Goal: Task Accomplishment & Management: Manage account settings

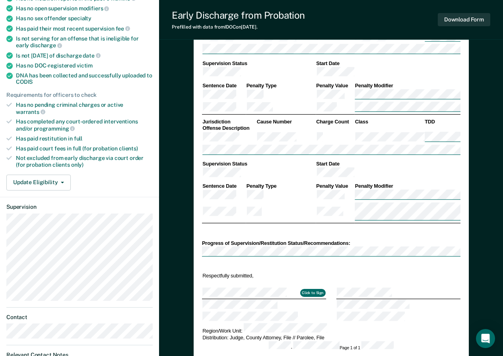
scroll to position [163, 0]
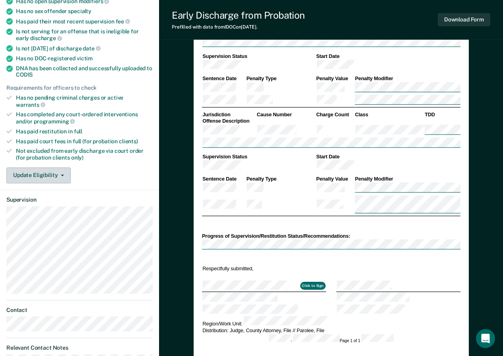
click at [64, 168] on button "Update Eligibility" at bounding box center [38, 176] width 64 height 16
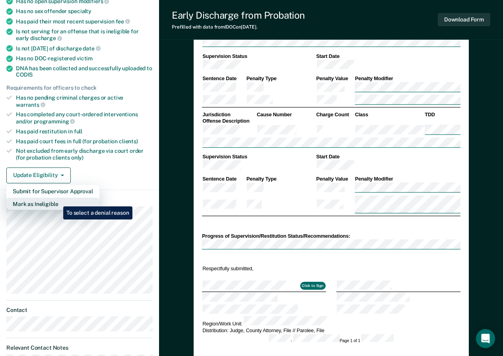
click at [57, 201] on button "Mark as Ineligible" at bounding box center [52, 204] width 93 height 13
type textarea "x"
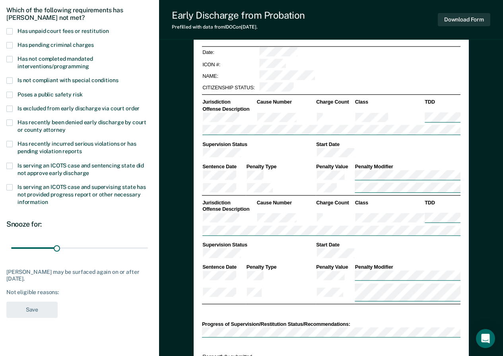
scroll to position [74, 0]
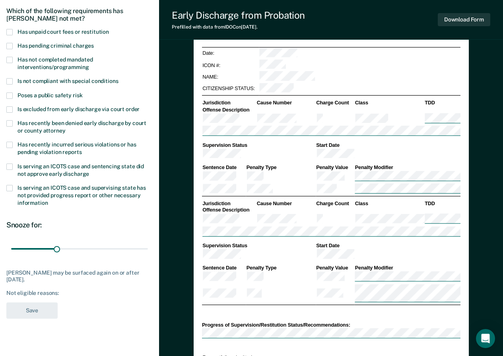
click at [7, 58] on span at bounding box center [9, 60] width 6 height 6
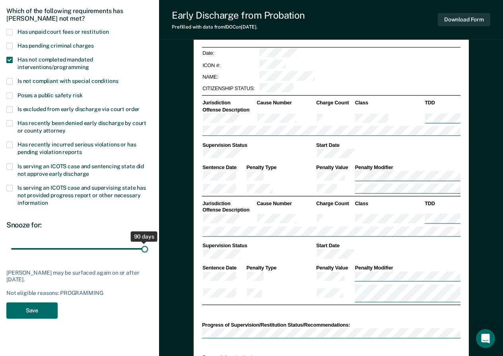
drag, startPoint x: 56, startPoint y: 247, endPoint x: 152, endPoint y: 246, distance: 95.8
type input "90"
click at [148, 246] on input "range" at bounding box center [79, 249] width 137 height 14
click at [26, 308] on button "Save" at bounding box center [31, 311] width 51 height 16
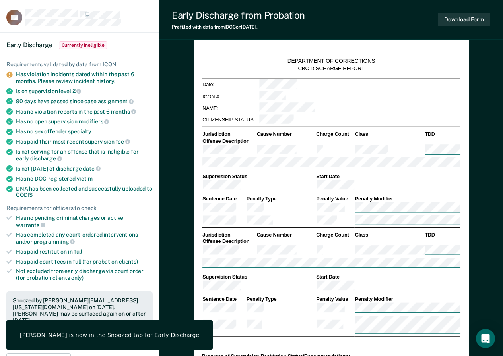
scroll to position [0, 0]
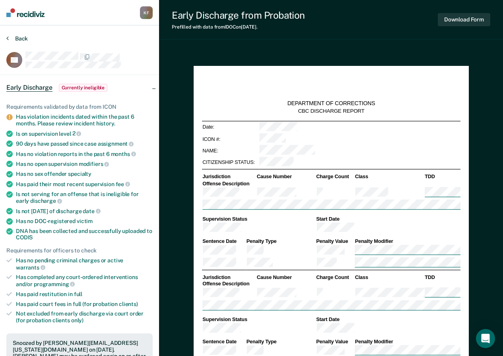
click at [8, 39] on icon at bounding box center [7, 38] width 2 height 6
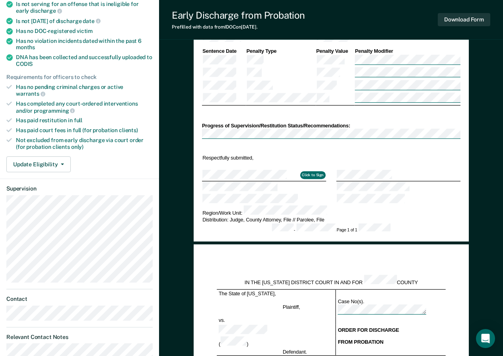
scroll to position [192, 0]
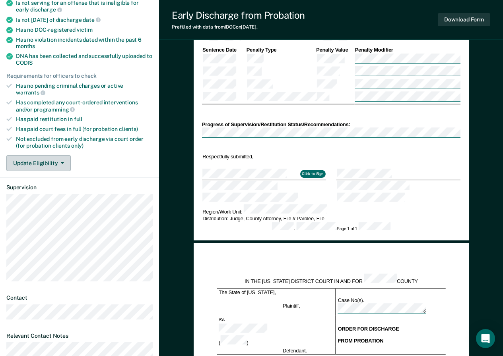
click at [64, 155] on button "Update Eligibility" at bounding box center [38, 163] width 64 height 16
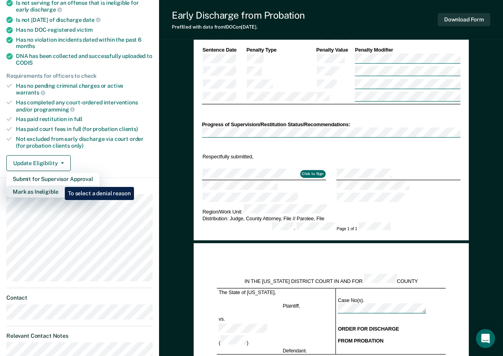
click at [59, 186] on button "Mark as Ineligible" at bounding box center [52, 192] width 93 height 13
type textarea "x"
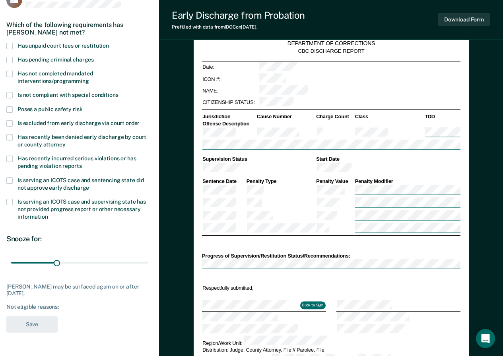
scroll to position [53, 0]
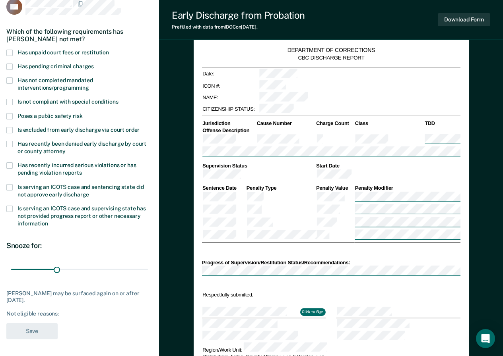
click at [11, 52] on span at bounding box center [9, 53] width 6 height 6
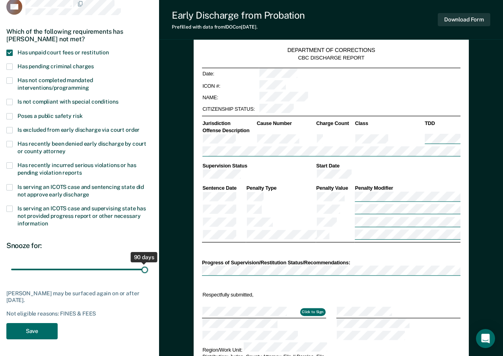
drag, startPoint x: 58, startPoint y: 269, endPoint x: 170, endPoint y: 282, distance: 112.4
type input "90"
click at [148, 277] on input "range" at bounding box center [79, 270] width 137 height 14
click at [23, 335] on button "Save" at bounding box center [31, 331] width 51 height 16
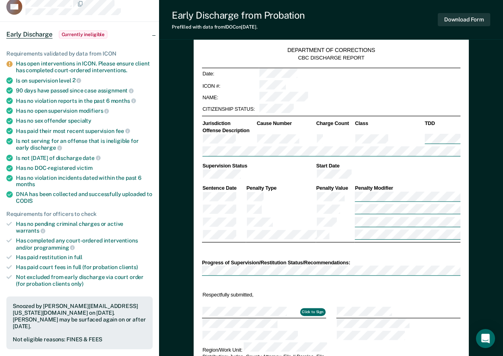
scroll to position [0, 0]
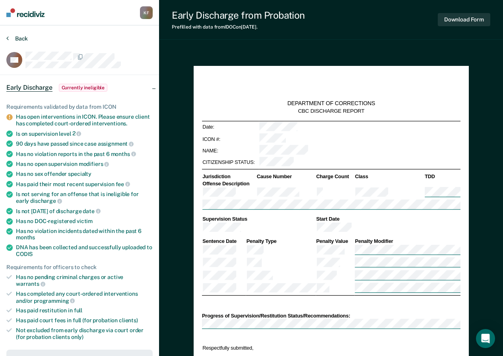
click at [9, 40] on button "Back" at bounding box center [16, 38] width 21 height 7
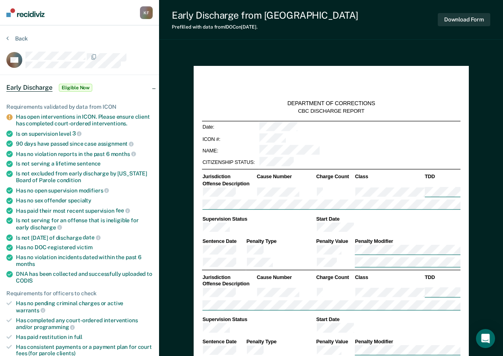
type textarea "x"
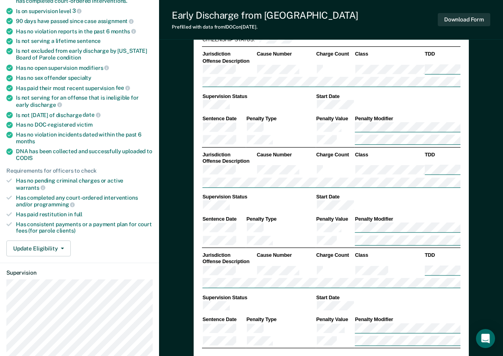
scroll to position [142, 0]
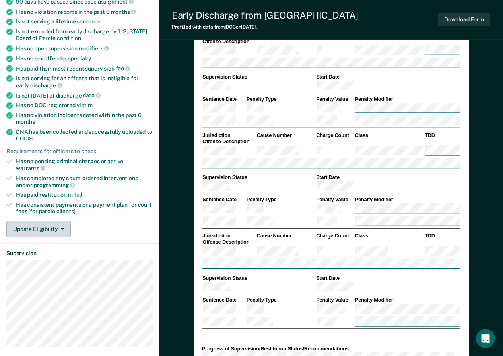
click at [62, 224] on button "Update Eligibility" at bounding box center [38, 229] width 64 height 16
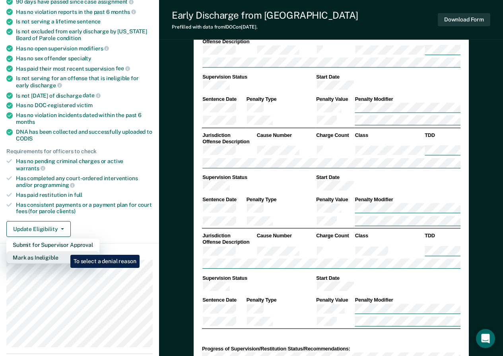
click at [64, 252] on button "Mark as Ineligible" at bounding box center [52, 258] width 93 height 13
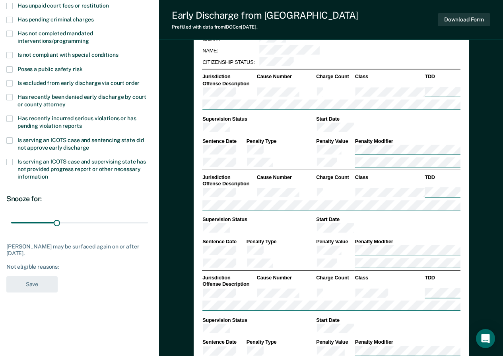
scroll to position [81, 0]
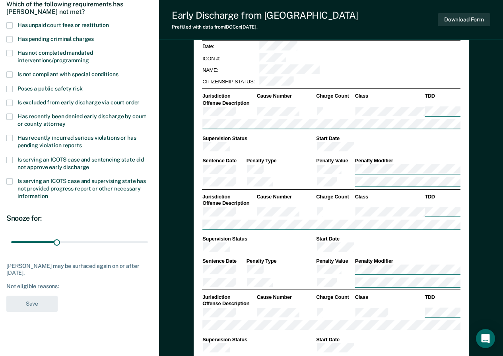
click at [10, 75] on span at bounding box center [9, 75] width 6 height 6
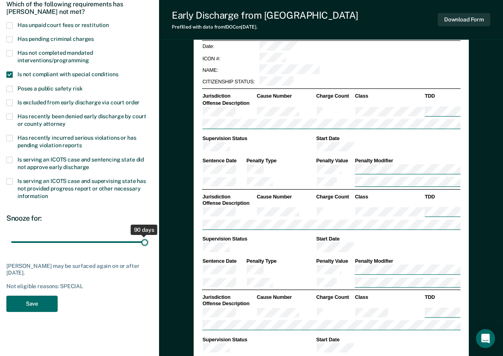
drag, startPoint x: 55, startPoint y: 242, endPoint x: 145, endPoint y: 248, distance: 90.4
type input "90"
click at [145, 248] on input "range" at bounding box center [79, 242] width 137 height 14
click at [38, 301] on button "Save" at bounding box center [31, 304] width 51 height 16
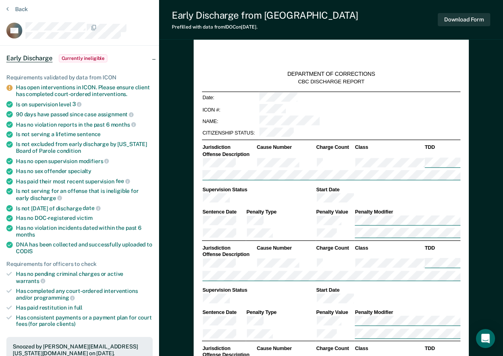
scroll to position [0, 0]
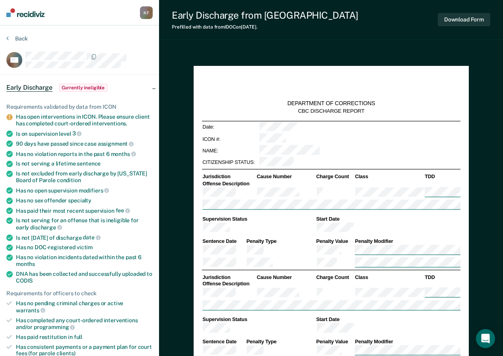
click at [10, 35] on section "Back CN Early Discharge Currently ineligible Requirements validated by data fro…" at bounding box center [79, 354] width 159 height 659
click at [10, 38] on button "Back" at bounding box center [16, 38] width 21 height 7
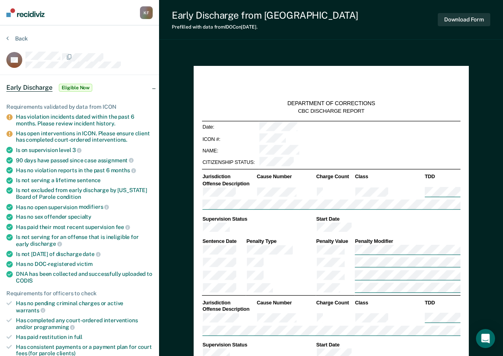
type textarea "x"
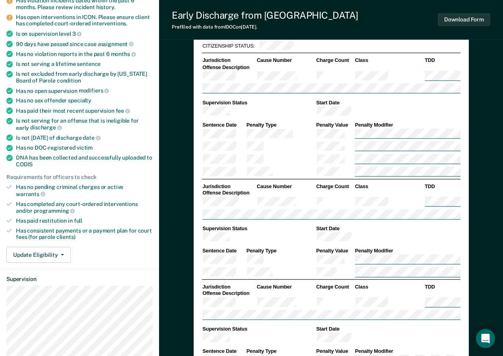
scroll to position [192, 0]
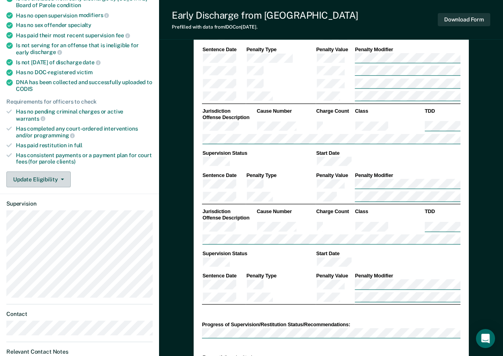
click at [64, 175] on button "Update Eligibility" at bounding box center [38, 180] width 64 height 16
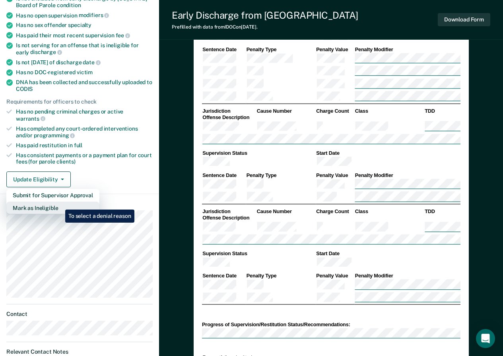
click at [59, 204] on button "Mark as Ineligible" at bounding box center [52, 208] width 93 height 13
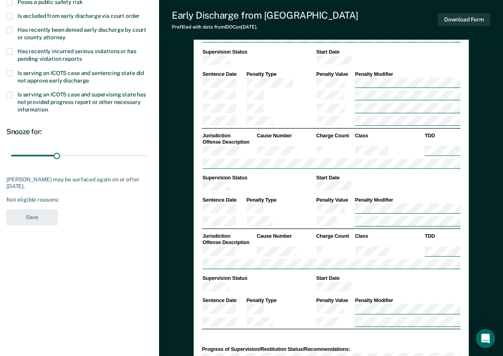
scroll to position [57, 0]
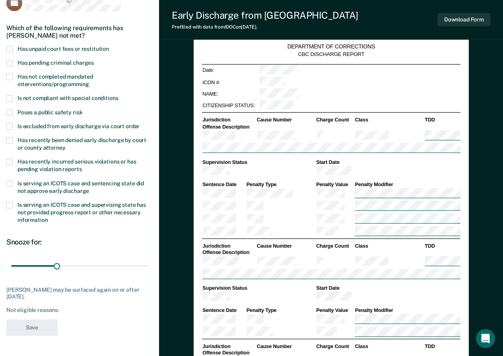
click at [9, 76] on span at bounding box center [9, 77] width 6 height 6
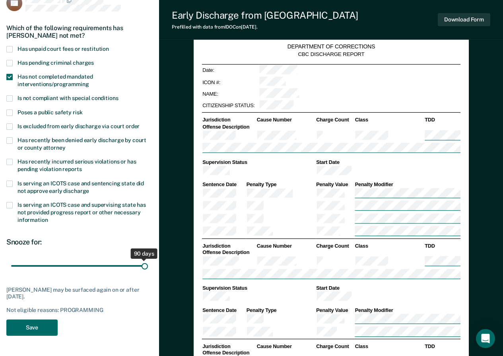
drag, startPoint x: 56, startPoint y: 267, endPoint x: 151, endPoint y: 271, distance: 95.1
type input "90"
click at [148, 271] on input "range" at bounding box center [79, 266] width 137 height 14
click at [37, 327] on button "Save" at bounding box center [31, 328] width 51 height 16
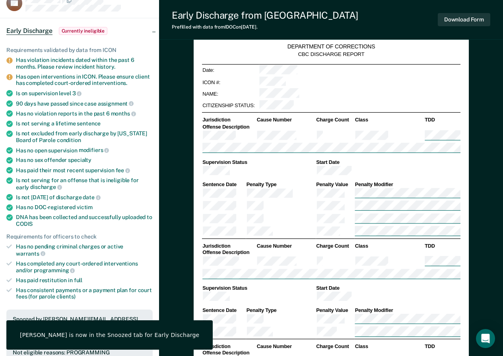
scroll to position [0, 0]
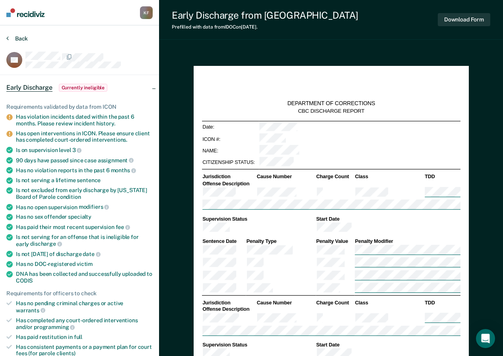
click at [8, 37] on icon at bounding box center [7, 38] width 2 height 6
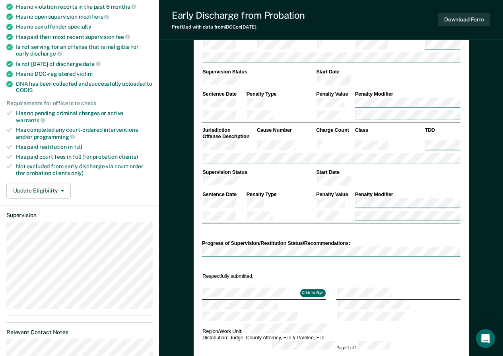
scroll to position [151, 0]
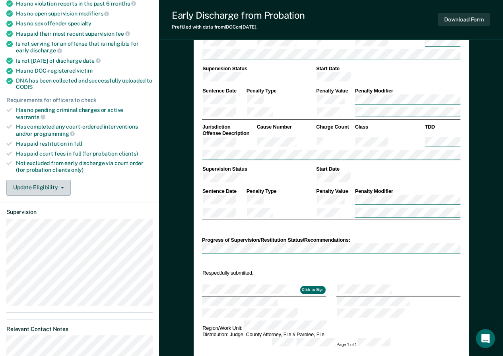
click at [63, 187] on icon "button" at bounding box center [62, 188] width 3 height 2
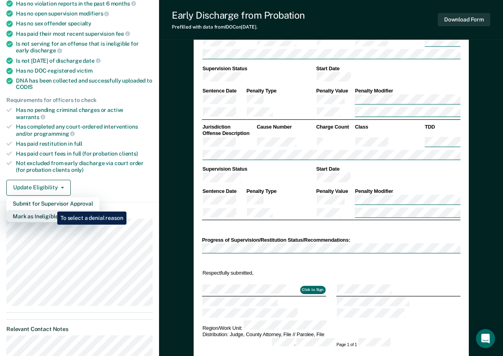
click at [51, 210] on button "Mark as Ineligible" at bounding box center [52, 216] width 93 height 13
type textarea "x"
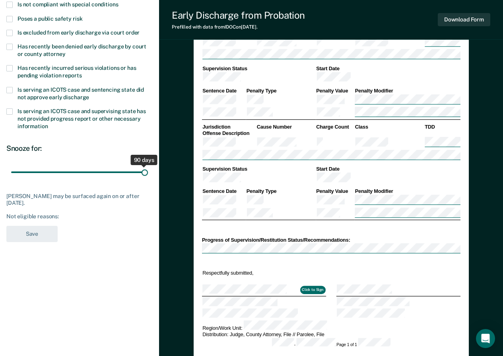
drag, startPoint x: 54, startPoint y: 170, endPoint x: 163, endPoint y: 177, distance: 108.7
type input "90"
click at [148, 177] on input "range" at bounding box center [79, 172] width 137 height 14
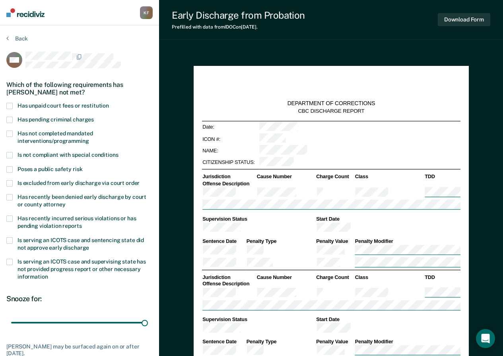
click at [8, 103] on span at bounding box center [9, 106] width 6 height 6
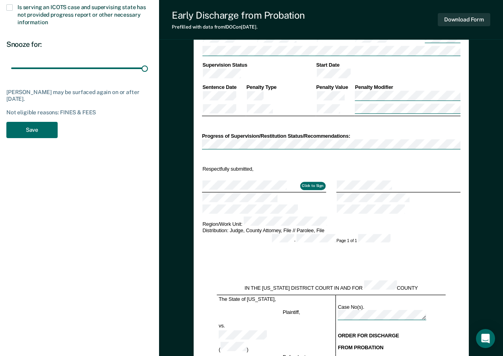
scroll to position [254, 0]
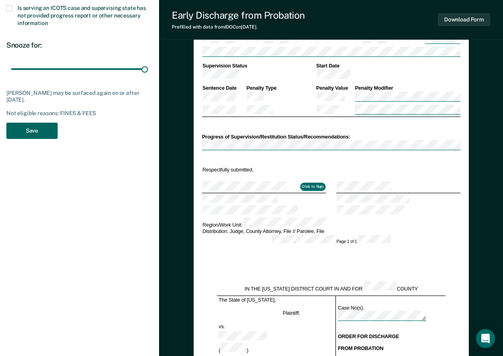
click at [45, 134] on button "Save" at bounding box center [31, 131] width 51 height 16
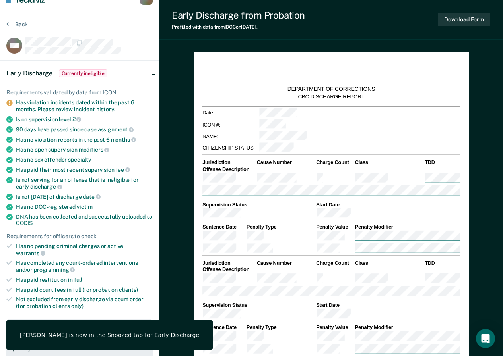
scroll to position [7, 0]
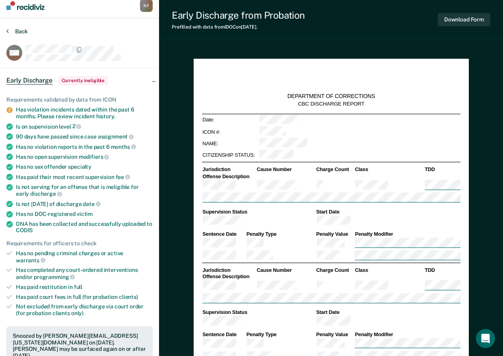
click at [17, 31] on button "Back" at bounding box center [16, 31] width 21 height 7
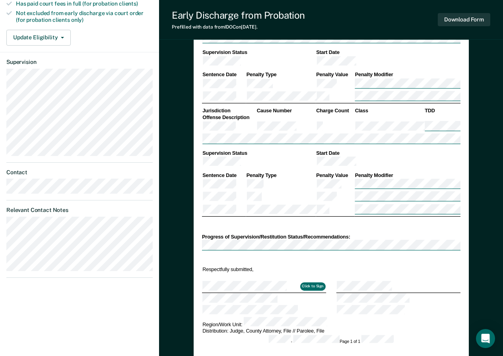
scroll to position [300, 0]
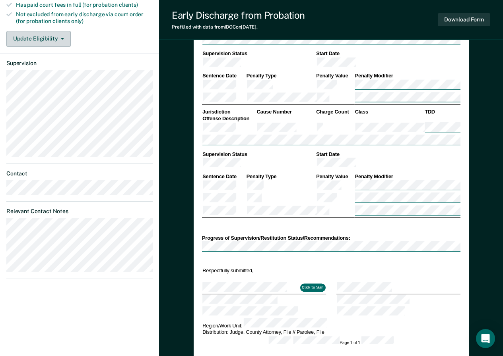
click at [65, 31] on button "Update Eligibility" at bounding box center [38, 39] width 64 height 16
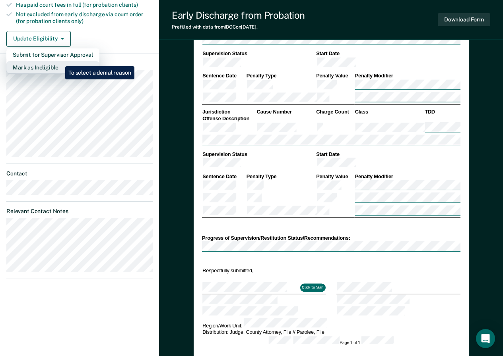
click at [59, 61] on button "Mark as Ineligible" at bounding box center [52, 67] width 93 height 13
type textarea "x"
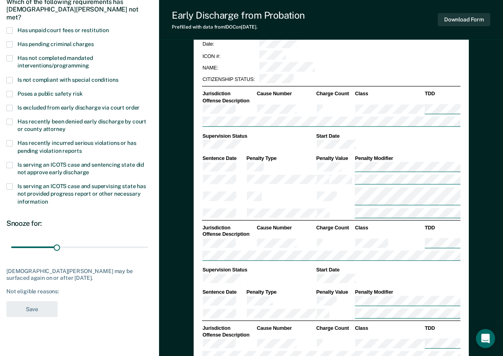
scroll to position [66, 0]
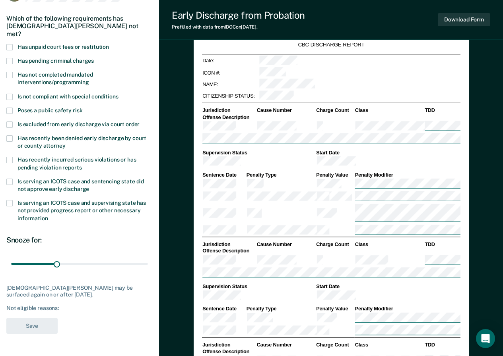
click at [10, 44] on span at bounding box center [9, 47] width 6 height 6
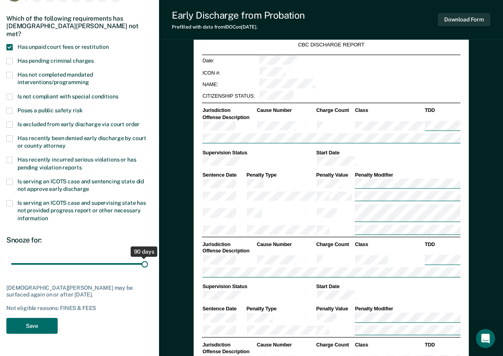
drag, startPoint x: 56, startPoint y: 255, endPoint x: 168, endPoint y: 260, distance: 112.6
type input "90"
click at [148, 260] on input "range" at bounding box center [79, 264] width 137 height 14
click at [31, 318] on button "Save" at bounding box center [31, 326] width 51 height 16
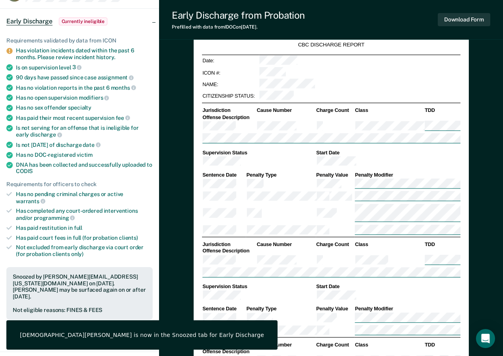
scroll to position [17, 0]
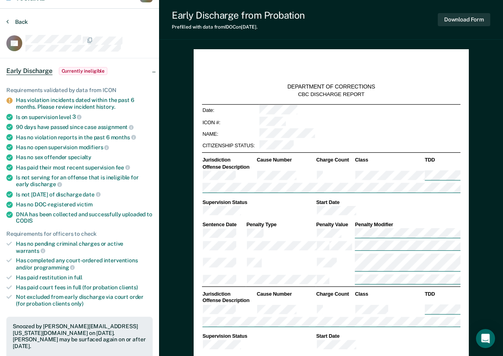
click at [14, 23] on button "Back" at bounding box center [16, 21] width 21 height 7
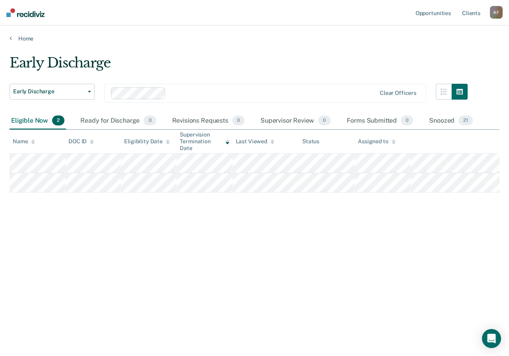
click at [17, 22] on nav "Opportunities Client s [PERSON_NAME] [PERSON_NAME] Profile How it works Log Out" at bounding box center [254, 12] width 509 height 25
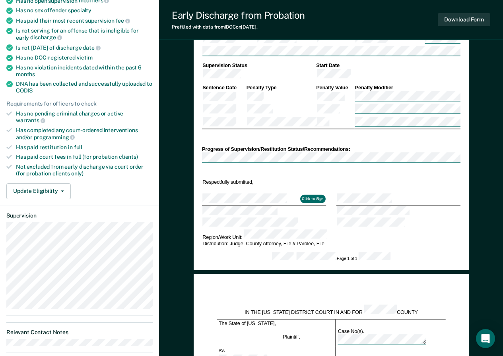
scroll to position [165, 0]
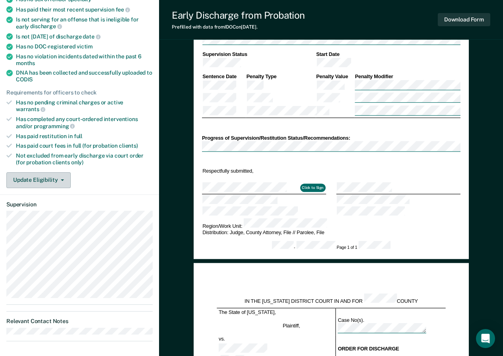
click at [64, 172] on button "Update Eligibility" at bounding box center [38, 180] width 64 height 16
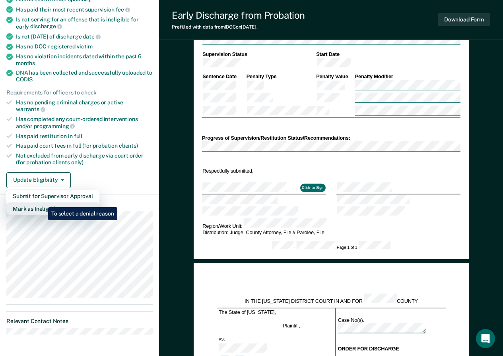
click at [42, 203] on button "Mark as Ineligible" at bounding box center [52, 209] width 93 height 13
type textarea "x"
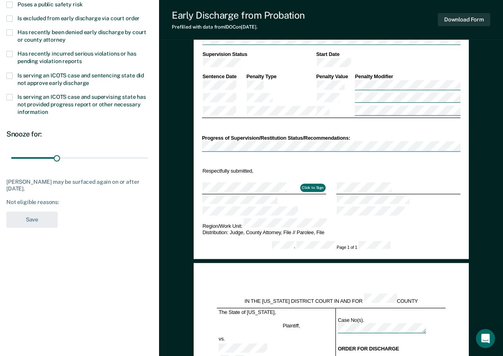
click at [9, 96] on span at bounding box center [9, 97] width 6 height 6
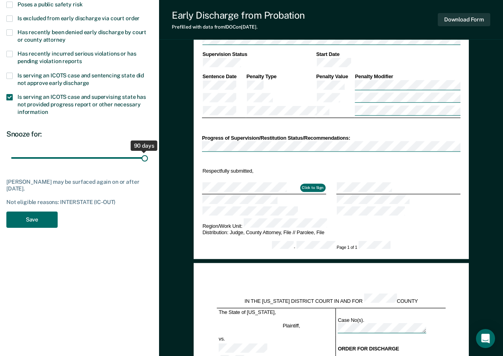
drag, startPoint x: 56, startPoint y: 155, endPoint x: 146, endPoint y: 158, distance: 90.2
type input "90"
click at [146, 158] on input "range" at bounding box center [79, 158] width 137 height 14
click at [36, 222] on button "Save" at bounding box center [31, 220] width 51 height 16
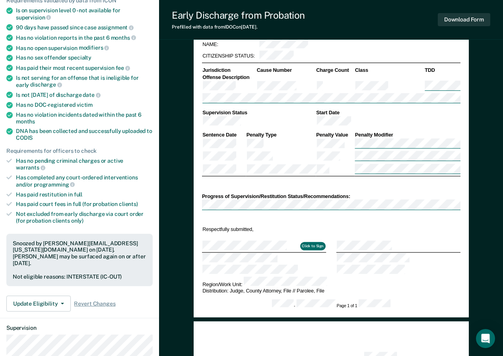
scroll to position [0, 0]
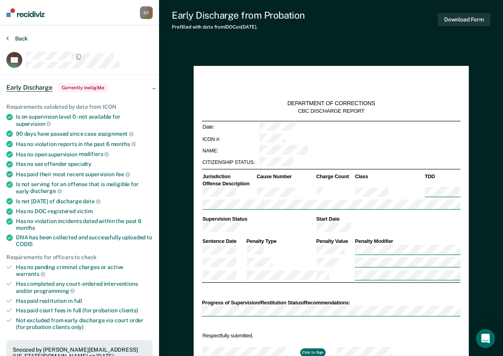
click at [14, 37] on button "Back" at bounding box center [16, 38] width 21 height 7
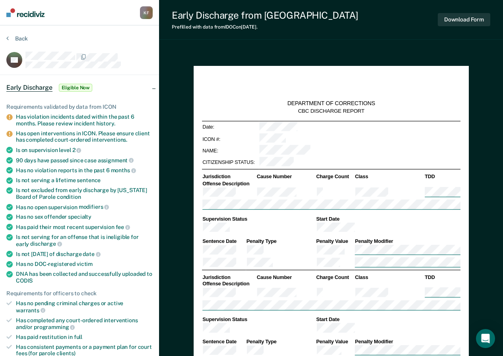
type textarea "x"
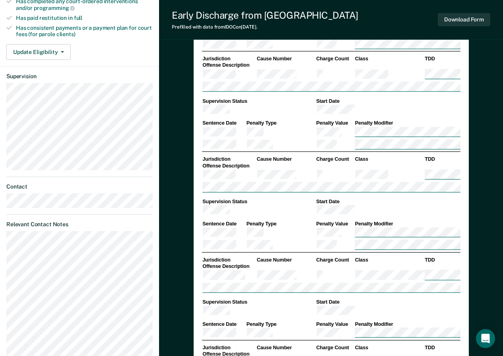
scroll to position [324, 0]
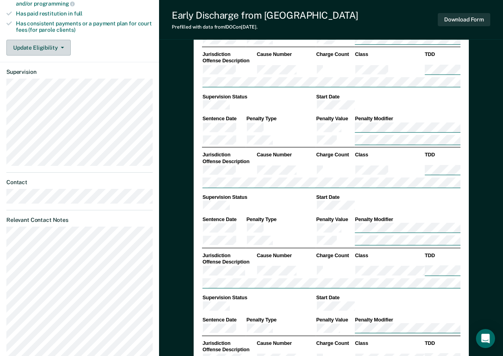
click at [61, 40] on button "Update Eligibility" at bounding box center [38, 48] width 64 height 16
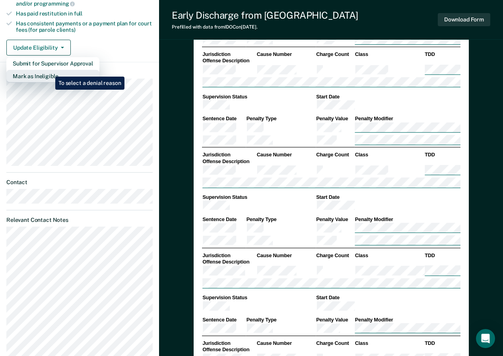
click at [49, 71] on button "Mark as Ineligible" at bounding box center [52, 76] width 93 height 13
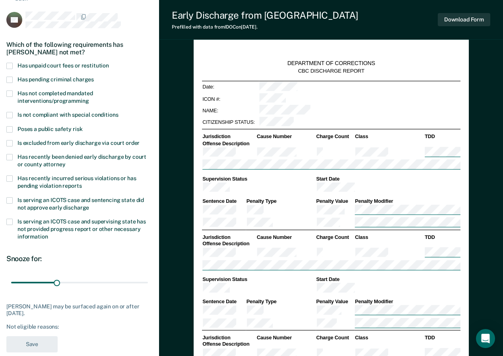
scroll to position [0, 0]
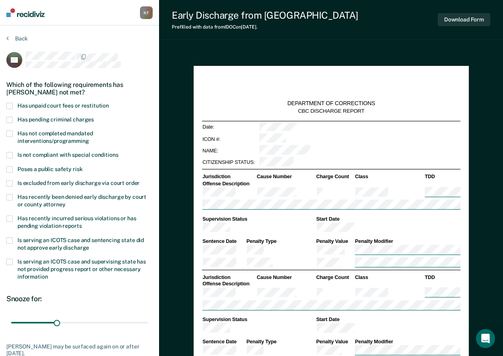
click at [6, 104] on span at bounding box center [9, 106] width 6 height 6
drag, startPoint x: 56, startPoint y: 323, endPoint x: 201, endPoint y: 336, distance: 145.6
type input "90"
click at [148, 330] on input "range" at bounding box center [79, 323] width 137 height 14
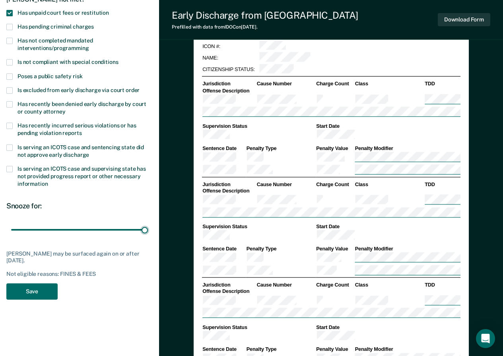
scroll to position [109, 0]
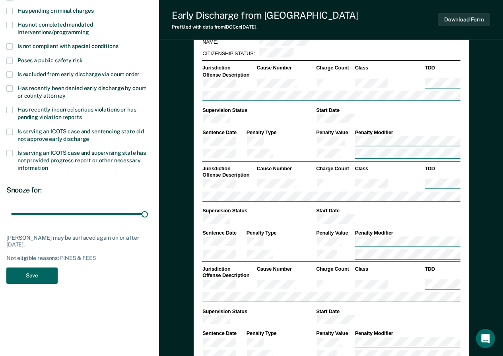
click at [34, 273] on button "Save" at bounding box center [31, 276] width 51 height 16
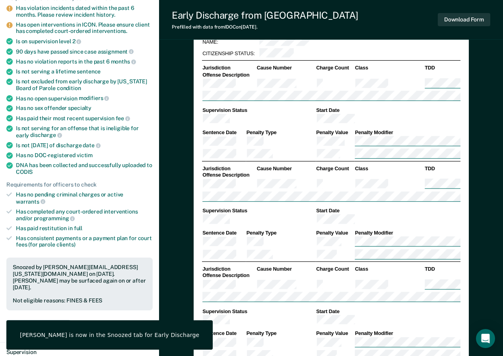
scroll to position [0, 0]
